Goal: Find specific page/section: Find specific page/section

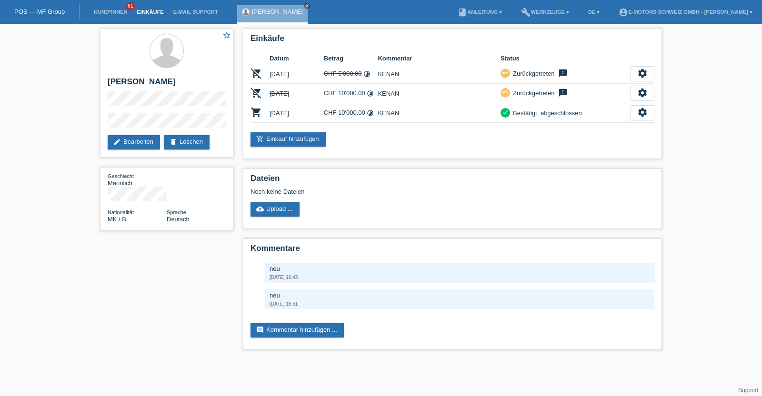
click at [143, 11] on link "Einkäufe" at bounding box center [150, 12] width 36 height 6
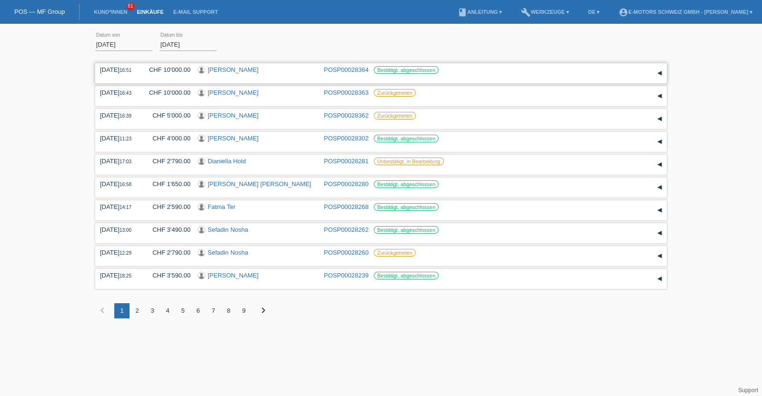
click at [198, 73] on div at bounding box center [203, 70] width 10 height 9
click at [243, 181] on link "[PERSON_NAME] [PERSON_NAME]" at bounding box center [259, 184] width 103 height 7
